Goal: Check status: Check status

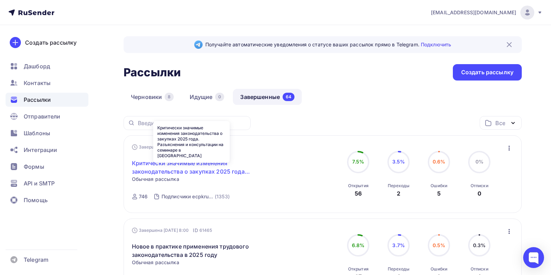
click at [189, 166] on link "Критически значимые изменения законодательства о закупках 2025 года. Разъяснени…" at bounding box center [191, 167] width 119 height 17
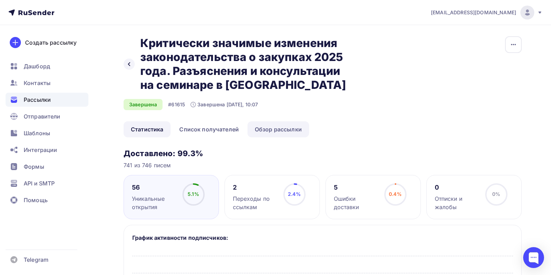
click at [293, 131] on link "Обзор рассылки" at bounding box center [279, 129] width 62 height 16
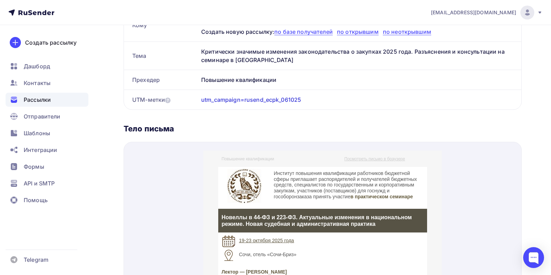
scroll to position [279, 0]
